Goal: Information Seeking & Learning: Learn about a topic

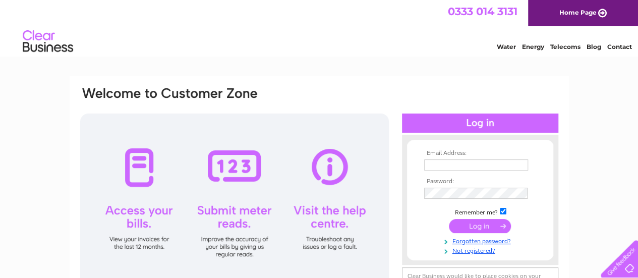
type input "poidie@yahoo.co.uk"
click at [482, 227] on input "submit" at bounding box center [480, 226] width 62 height 14
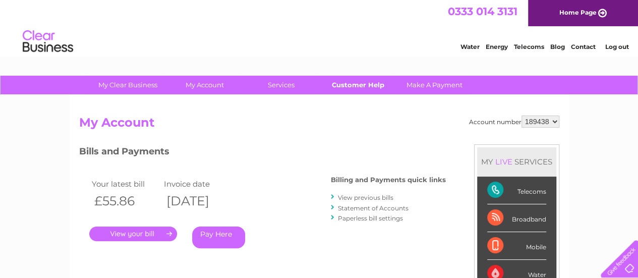
click at [345, 81] on link "Customer Help" at bounding box center [357, 85] width 83 height 19
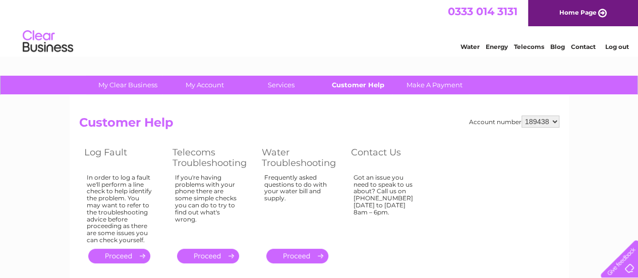
click at [355, 82] on link "Customer Help" at bounding box center [357, 85] width 83 height 19
click at [524, 43] on link "Telecoms" at bounding box center [529, 47] width 30 height 8
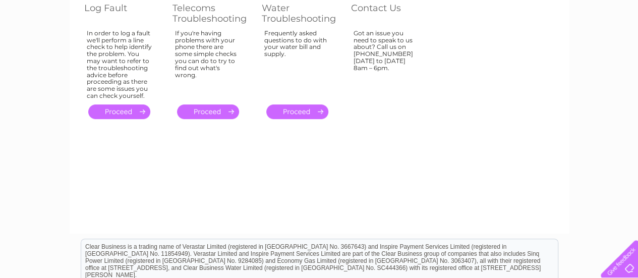
scroll to position [151, 0]
